Goal: Find specific page/section: Find specific page/section

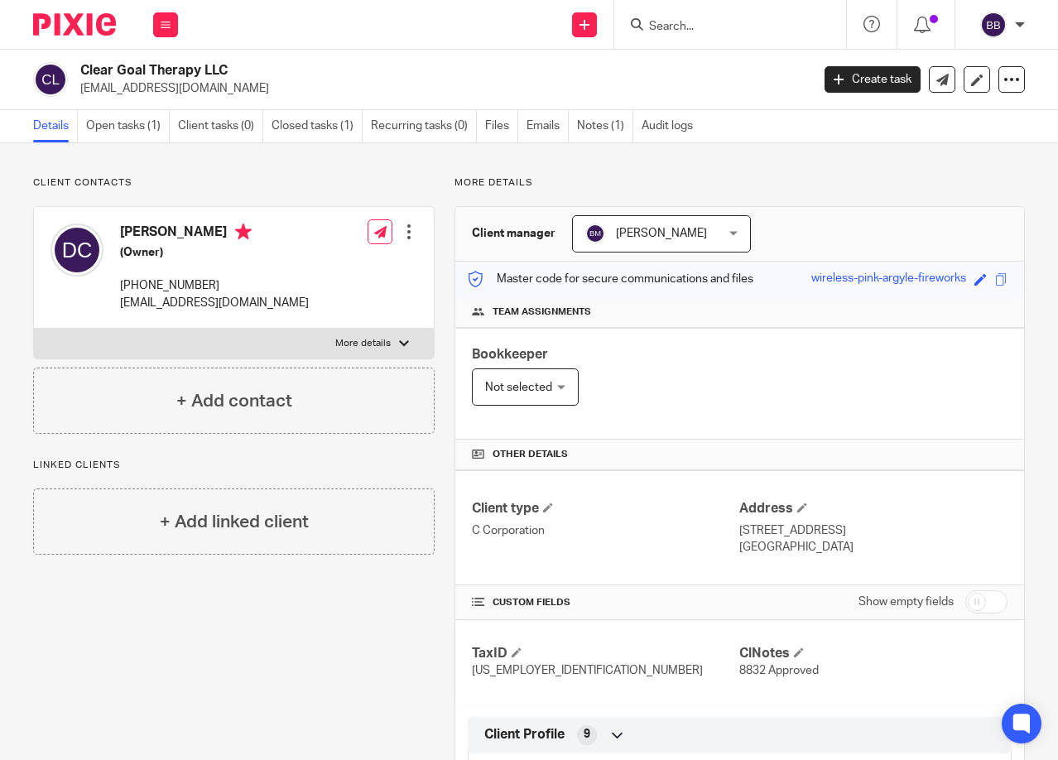
drag, startPoint x: 658, startPoint y: 26, endPoint x: 643, endPoint y: 17, distance: 17.5
click at [659, 26] on input "Search" at bounding box center [721, 27] width 149 height 15
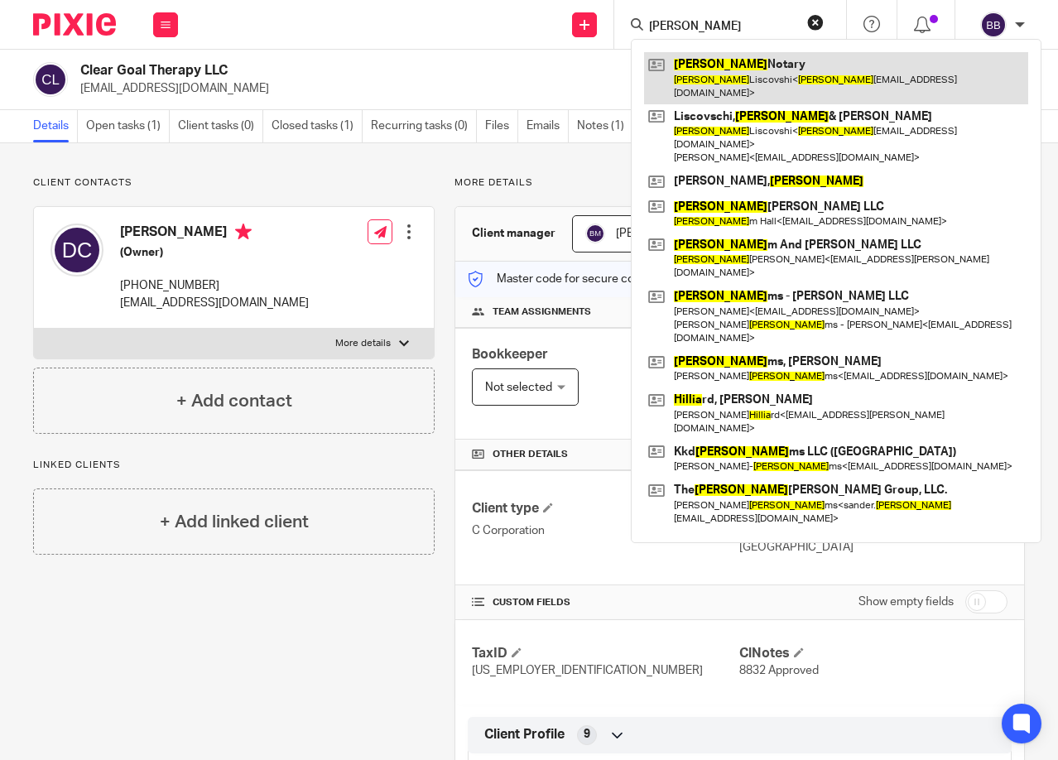
type input "lillia"
click at [703, 68] on link at bounding box center [836, 77] width 384 height 51
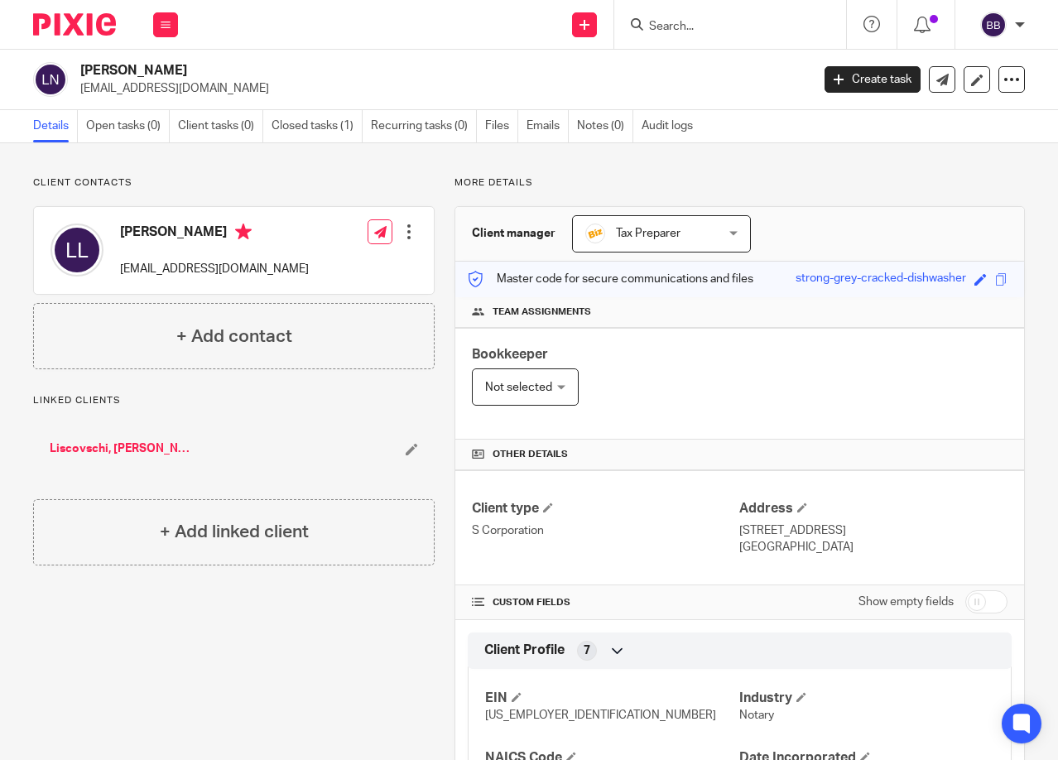
click at [127, 452] on link "Liscovschi, [PERSON_NAME] & [PERSON_NAME]" at bounding box center [123, 448] width 147 height 17
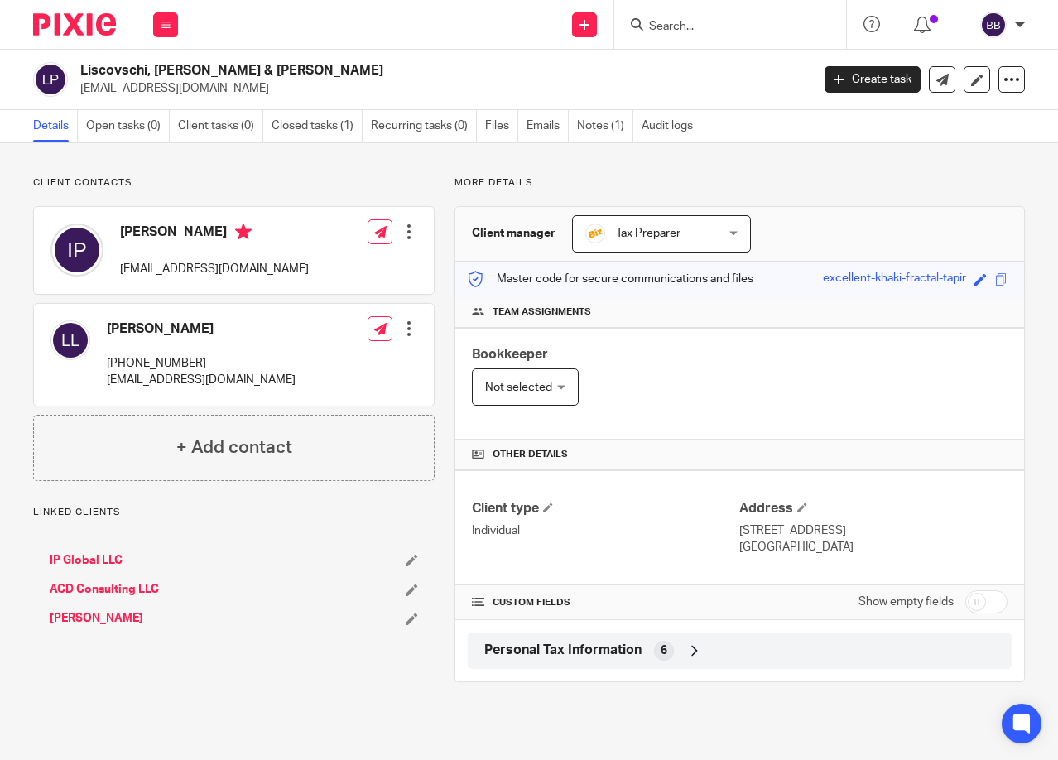
click at [85, 617] on link "[PERSON_NAME]" at bounding box center [97, 618] width 94 height 17
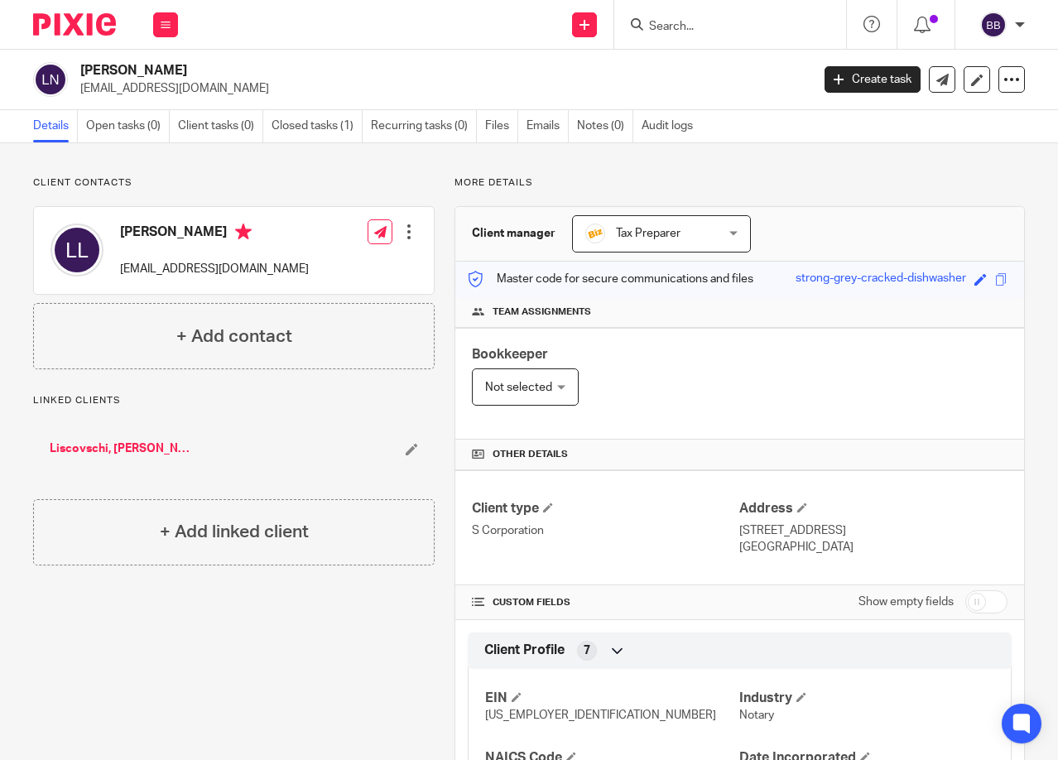
click at [128, 450] on link "Liscovschi, [PERSON_NAME] & [PERSON_NAME]" at bounding box center [123, 448] width 147 height 17
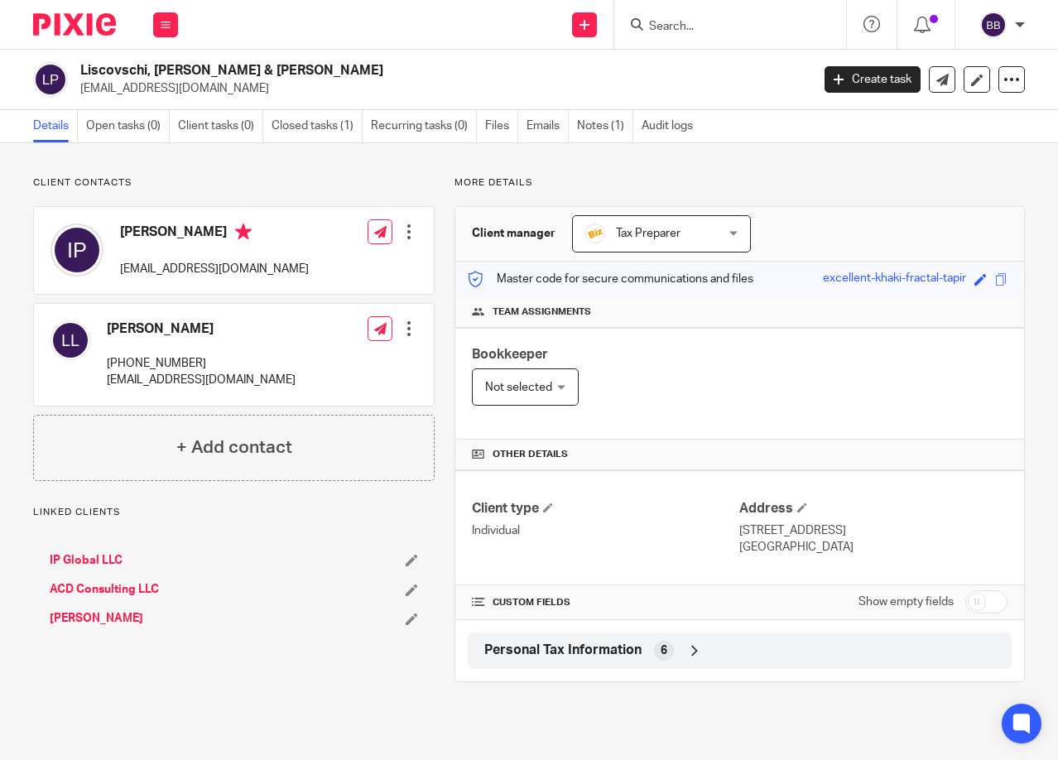
click at [80, 618] on link "[PERSON_NAME]" at bounding box center [97, 618] width 94 height 17
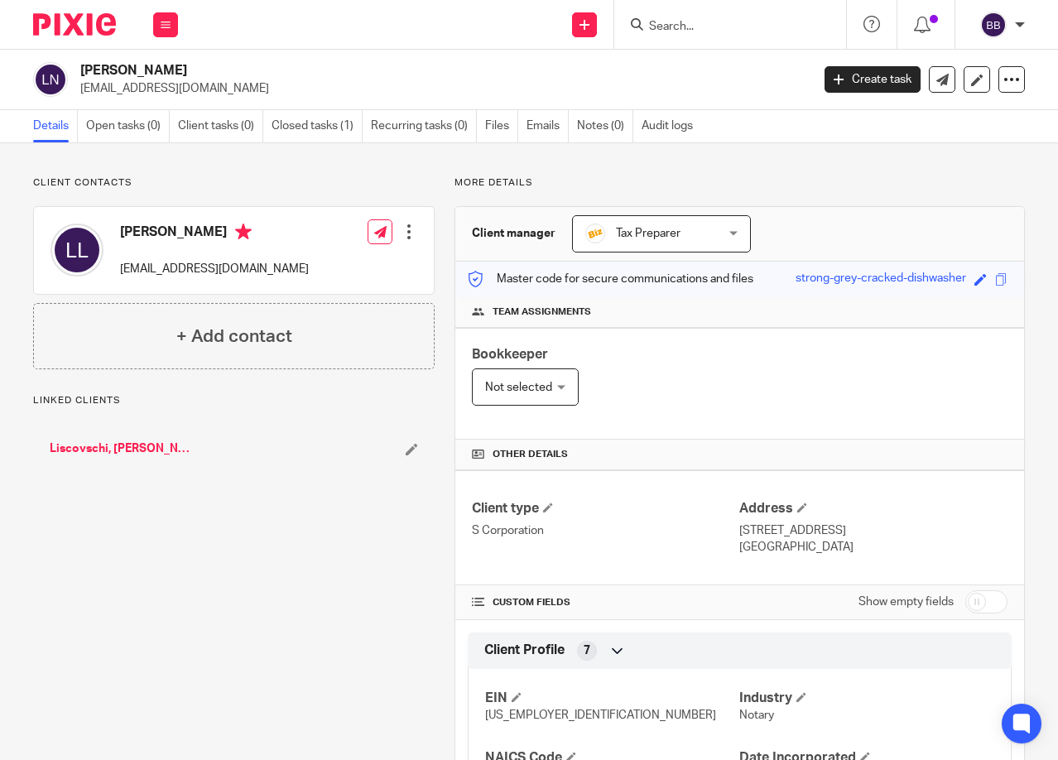
click at [146, 443] on link "Liscovschi, [PERSON_NAME] & [PERSON_NAME]" at bounding box center [123, 448] width 147 height 17
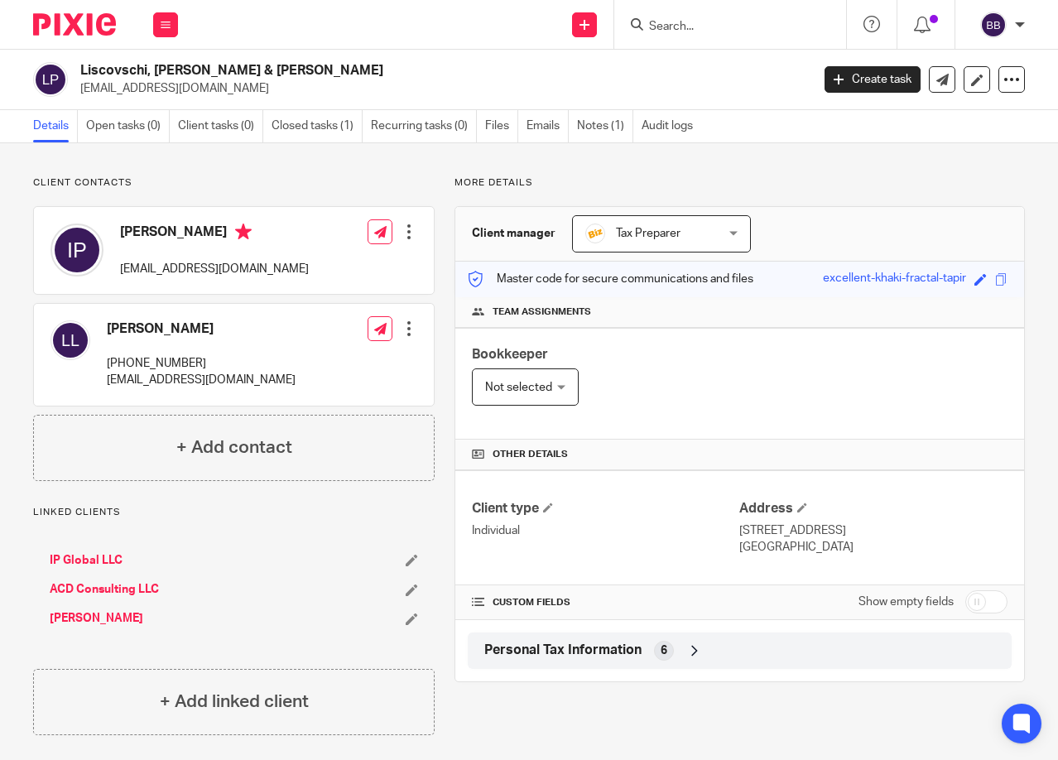
click at [81, 626] on link "[PERSON_NAME]" at bounding box center [97, 618] width 94 height 17
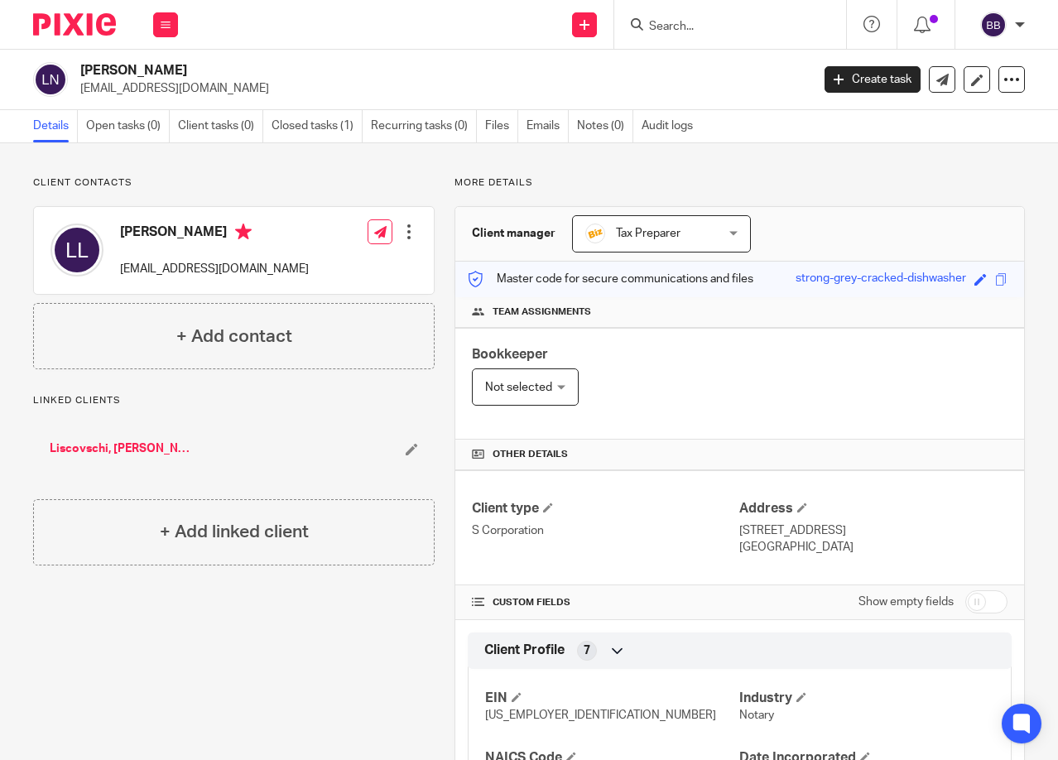
click at [50, 142] on link "Details" at bounding box center [55, 126] width 45 height 32
click at [137, 444] on link "Liscovschi, [PERSON_NAME] & [PERSON_NAME]" at bounding box center [123, 448] width 147 height 17
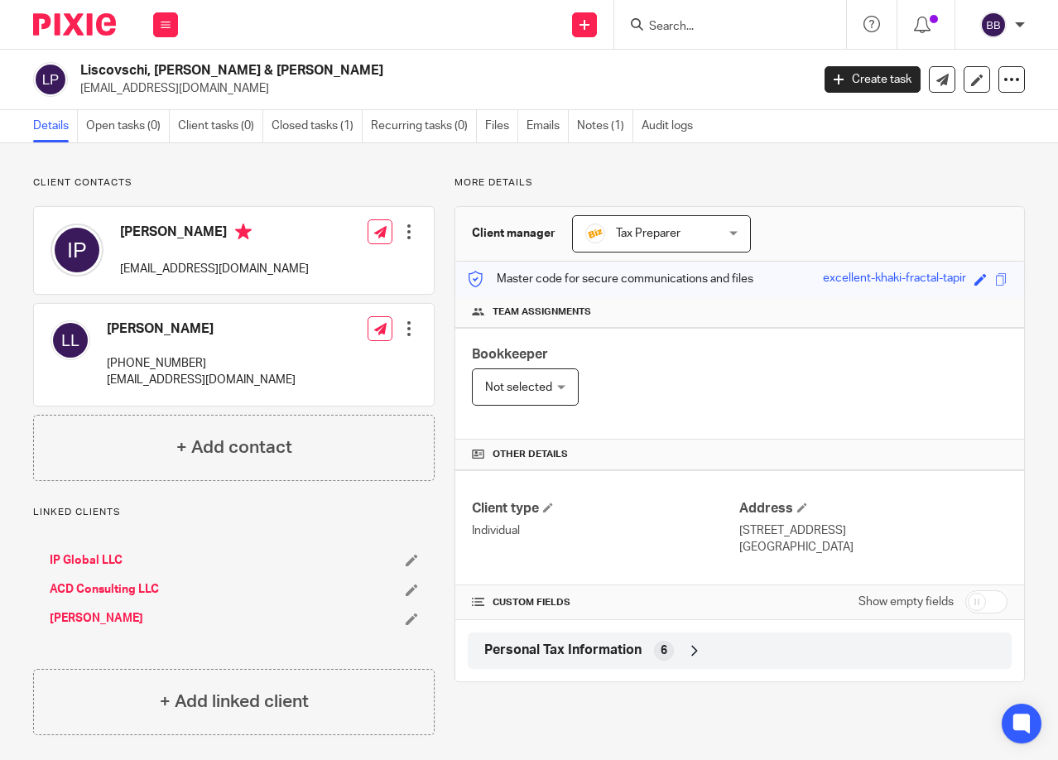
click at [82, 616] on link "[PERSON_NAME]" at bounding box center [97, 618] width 94 height 17
